Goal: Task Accomplishment & Management: Use online tool/utility

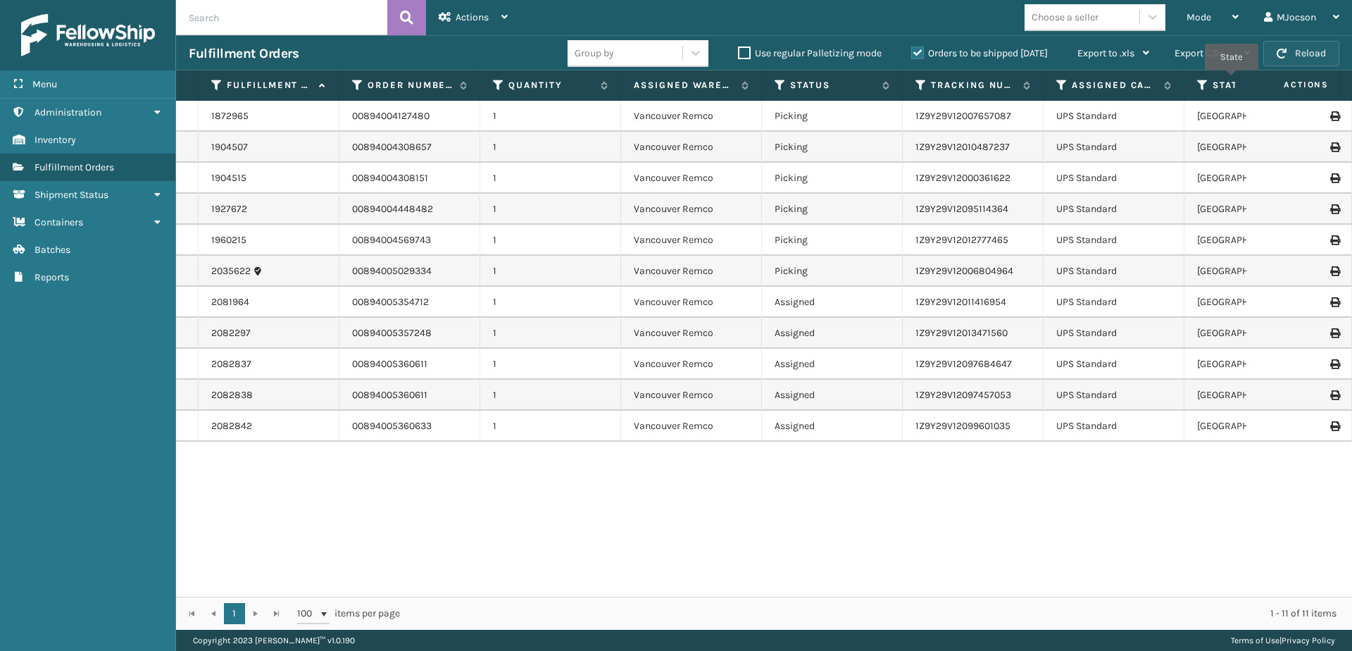
click at [1291, 56] on button "Reload" at bounding box center [1301, 53] width 76 height 25
click at [1203, 21] on span "Mode" at bounding box center [1198, 17] width 25 height 12
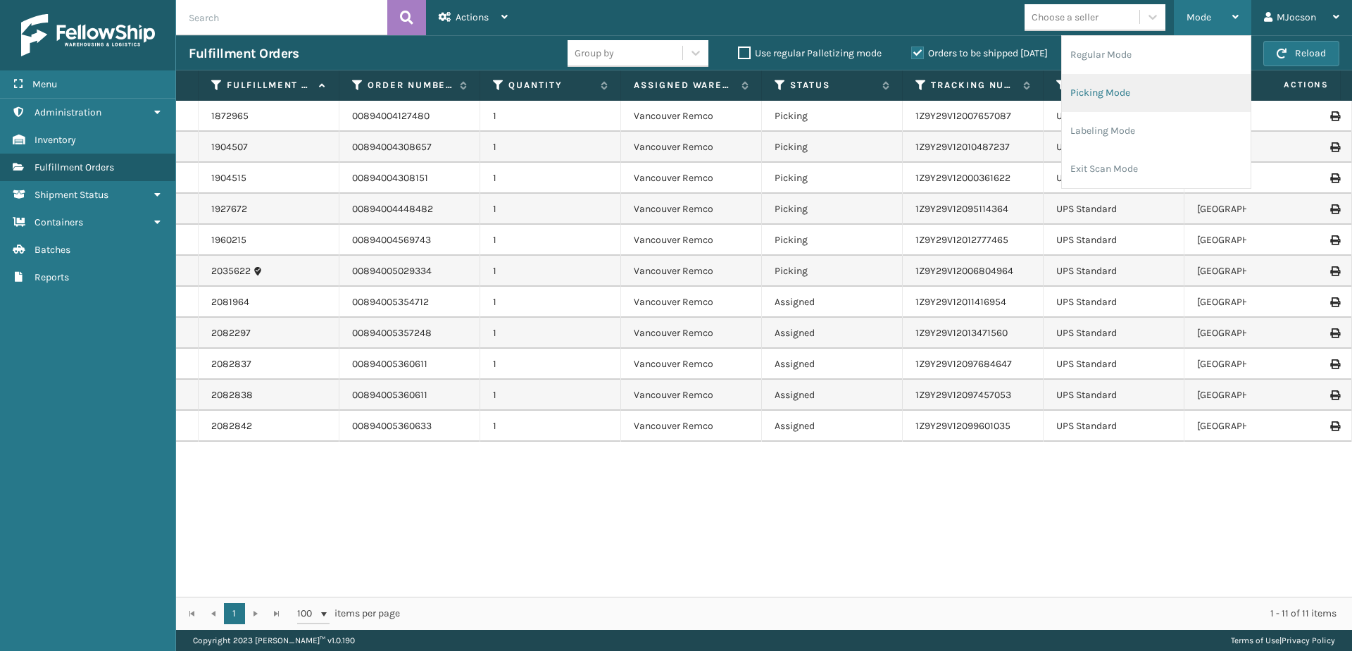
click at [1115, 100] on li "Picking Mode" at bounding box center [1156, 93] width 189 height 38
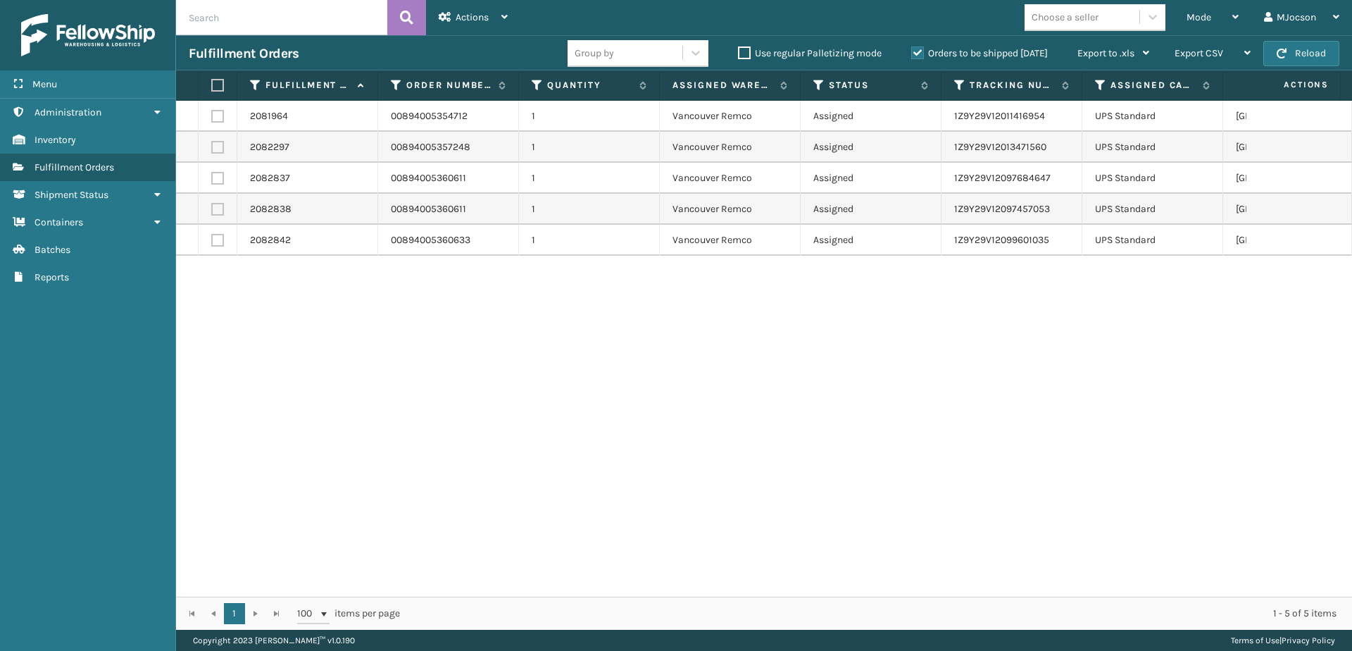
click at [213, 85] on label at bounding box center [215, 85] width 8 height 13
click at [212, 85] on input "checkbox" at bounding box center [211, 85] width 1 height 9
checkbox input "true"
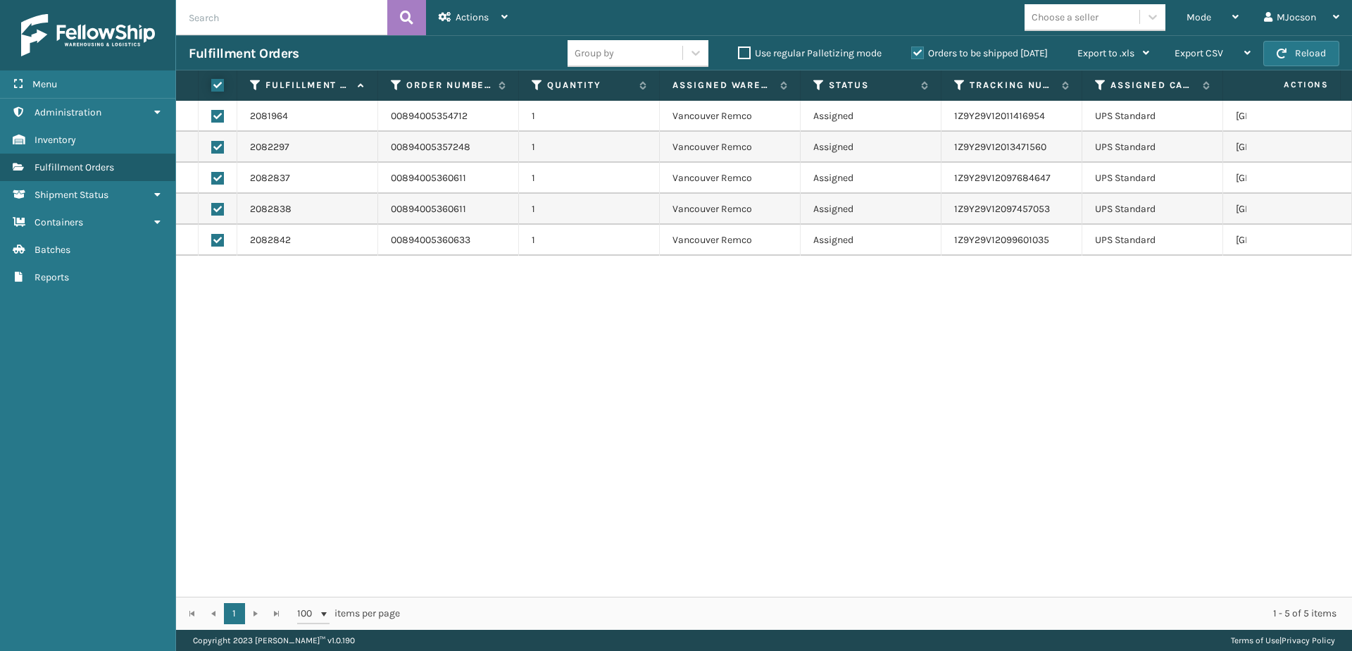
checkbox input "true"
click at [460, 20] on span "Actions" at bounding box center [472, 17] width 33 height 12
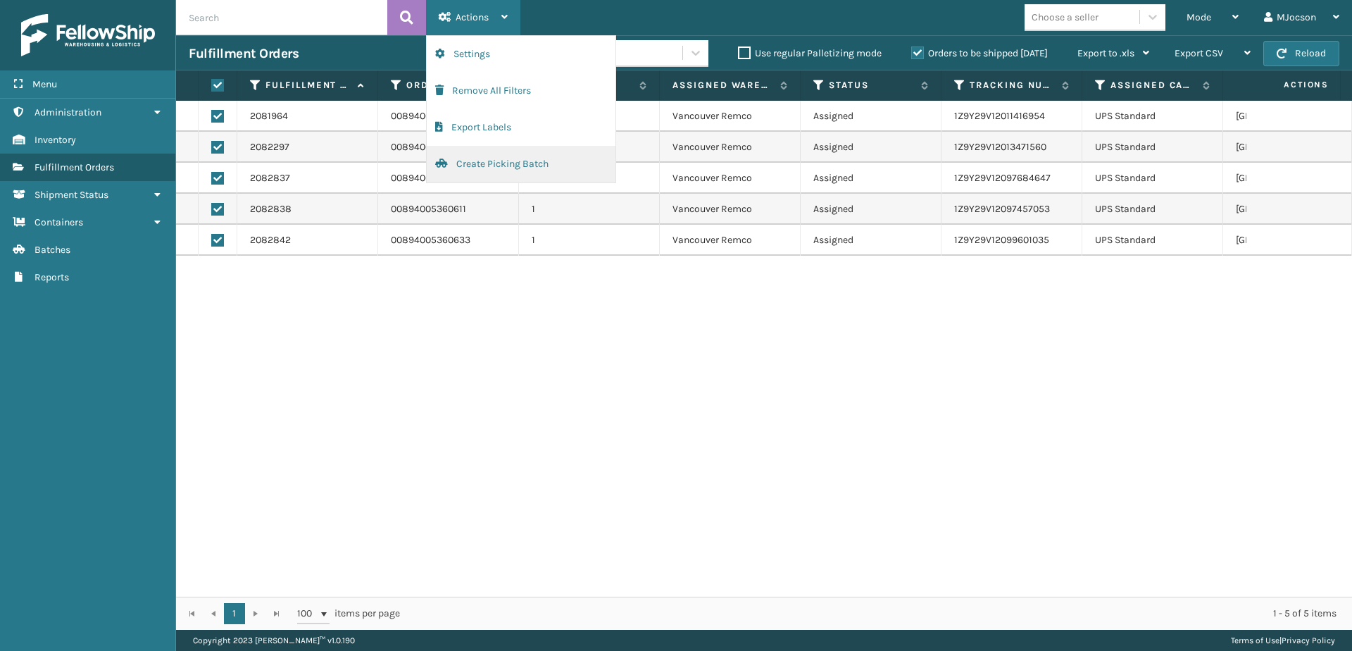
click at [472, 161] on button "Create Picking Batch" at bounding box center [521, 164] width 189 height 37
